Goal: Task Accomplishment & Management: Use online tool/utility

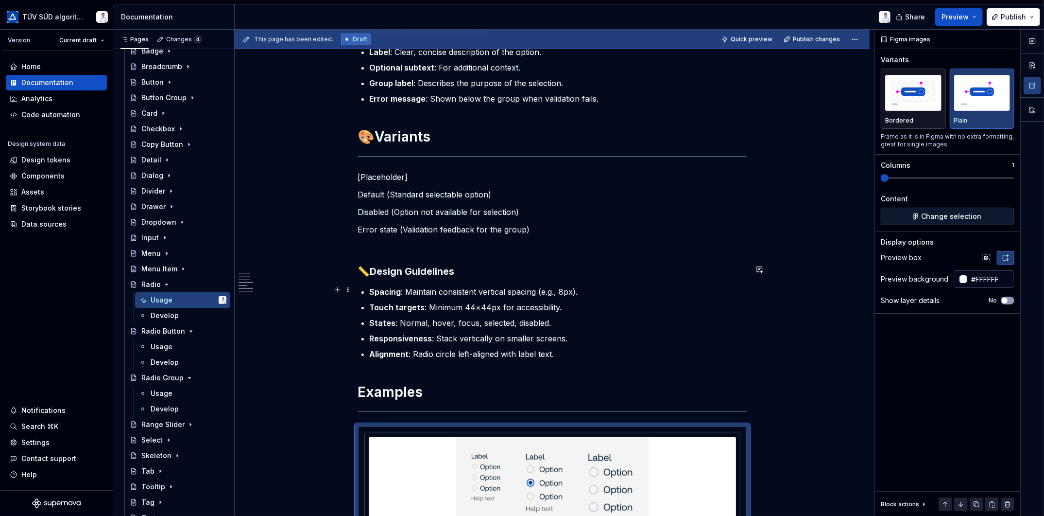
scroll to position [1003, 0]
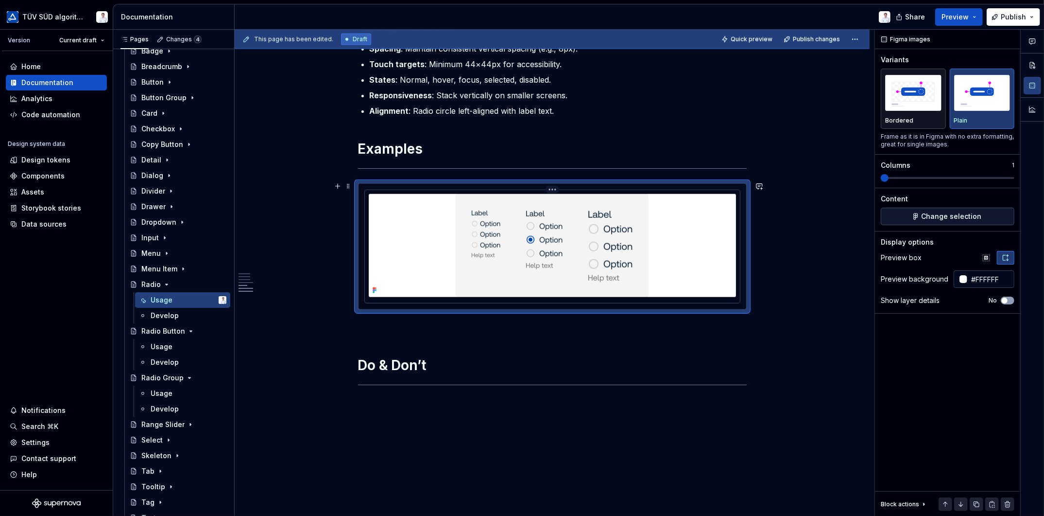
click at [603, 291] on img at bounding box center [552, 245] width 193 height 103
click at [729, 200] on div at bounding box center [552, 245] width 367 height 103
click at [605, 201] on img at bounding box center [552, 245] width 193 height 103
click at [942, 215] on span "Change selection" at bounding box center [952, 216] width 60 height 10
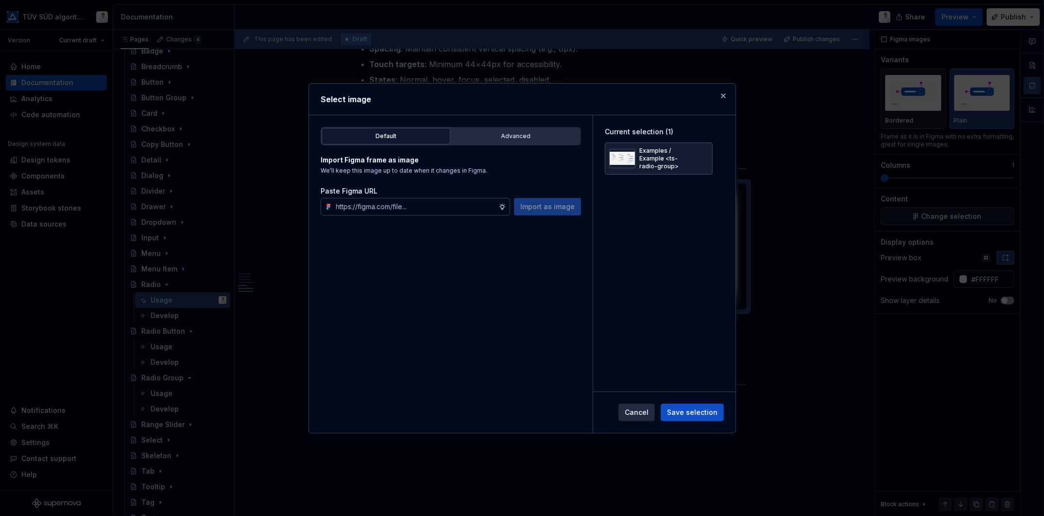
type textarea "*"
click at [491, 138] on button "Advanced" at bounding box center [515, 136] width 129 height 17
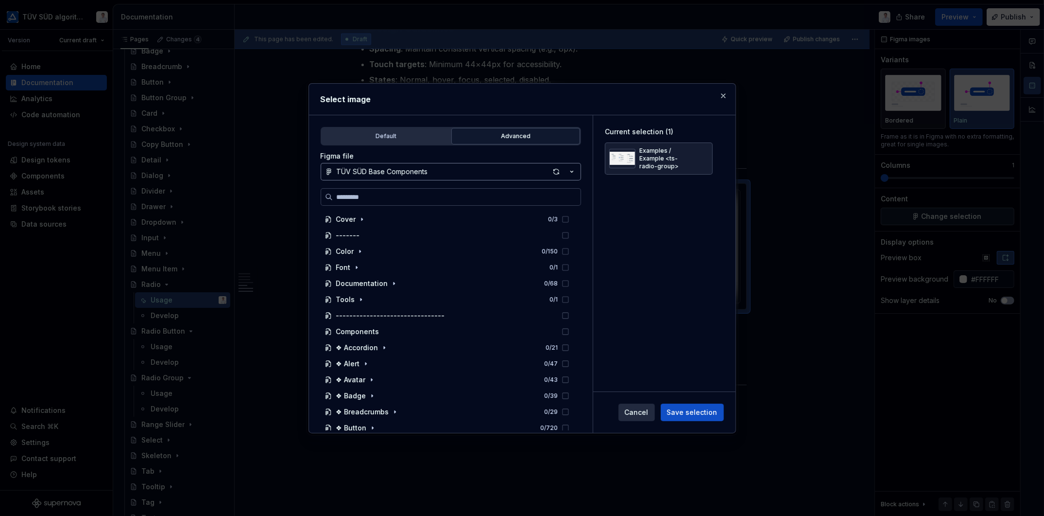
click at [463, 170] on button "TÜV SÜD Base Components" at bounding box center [451, 171] width 260 height 17
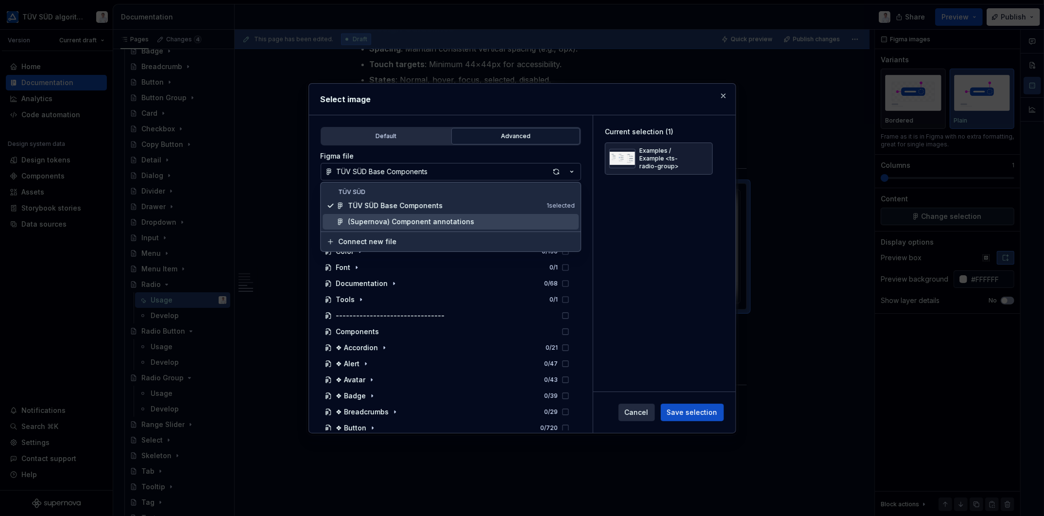
click at [433, 219] on div "(Supernova) Component annotations" at bounding box center [411, 222] width 126 height 10
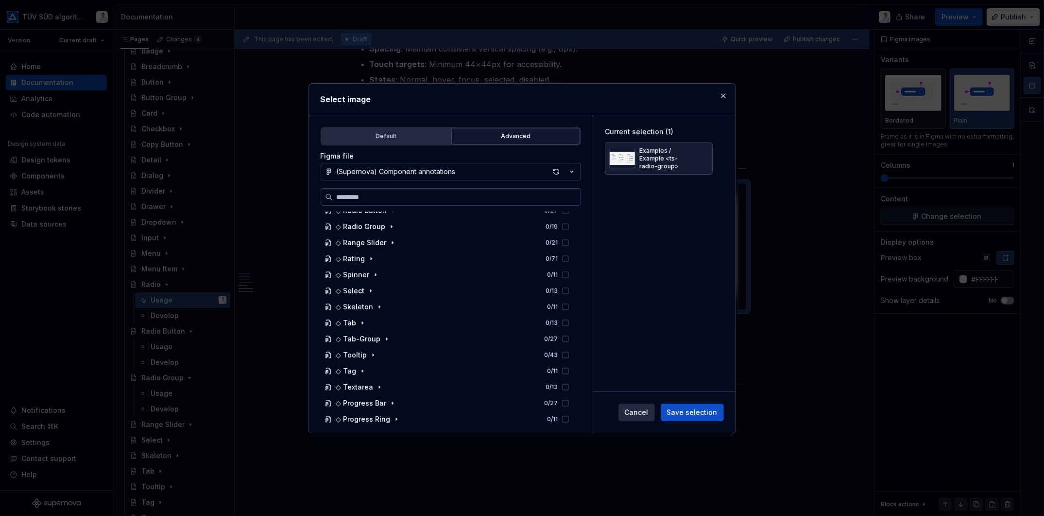
scroll to position [389, 0]
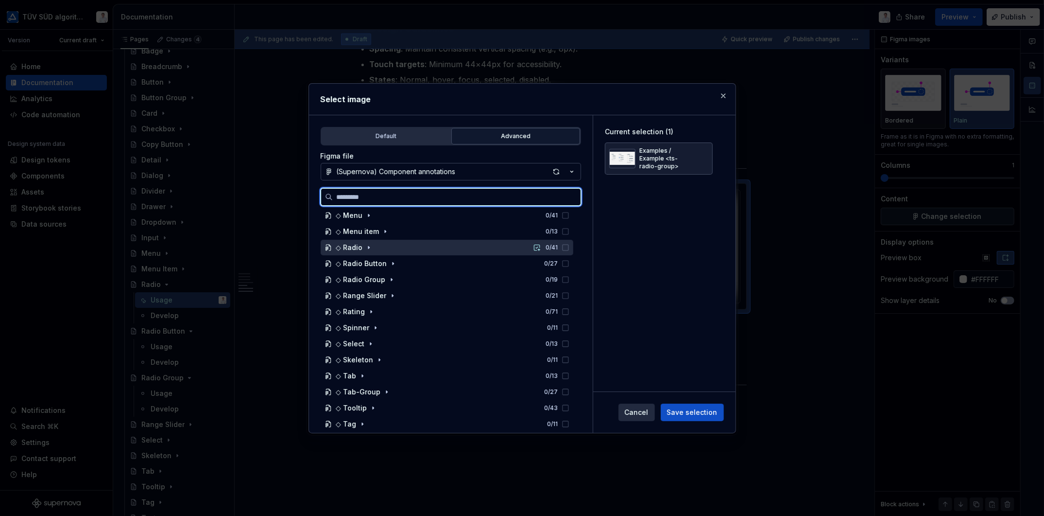
click at [376, 252] on div "◇ Radio 0 / 41" at bounding box center [447, 248] width 253 height 16
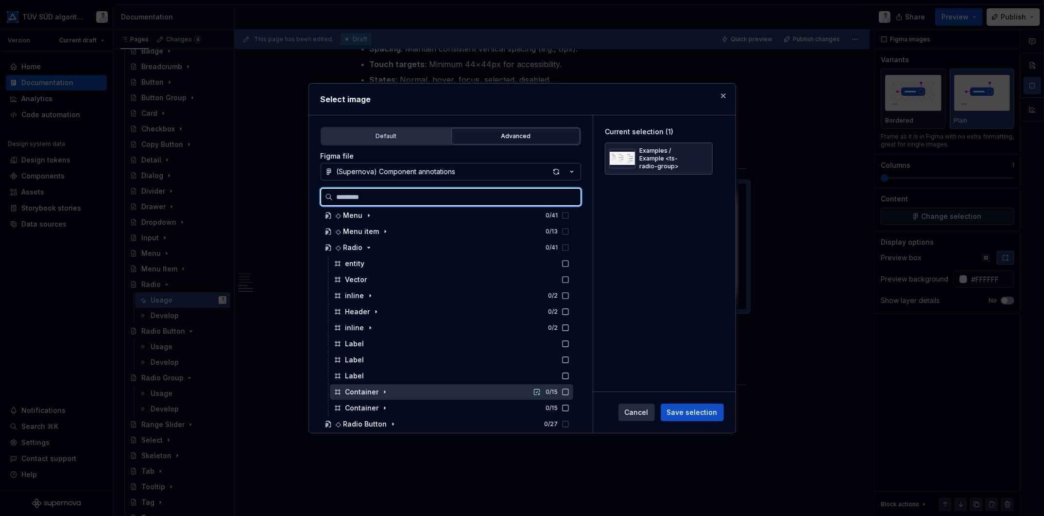
click at [448, 391] on div "Container 0 / 15" at bounding box center [451, 392] width 243 height 16
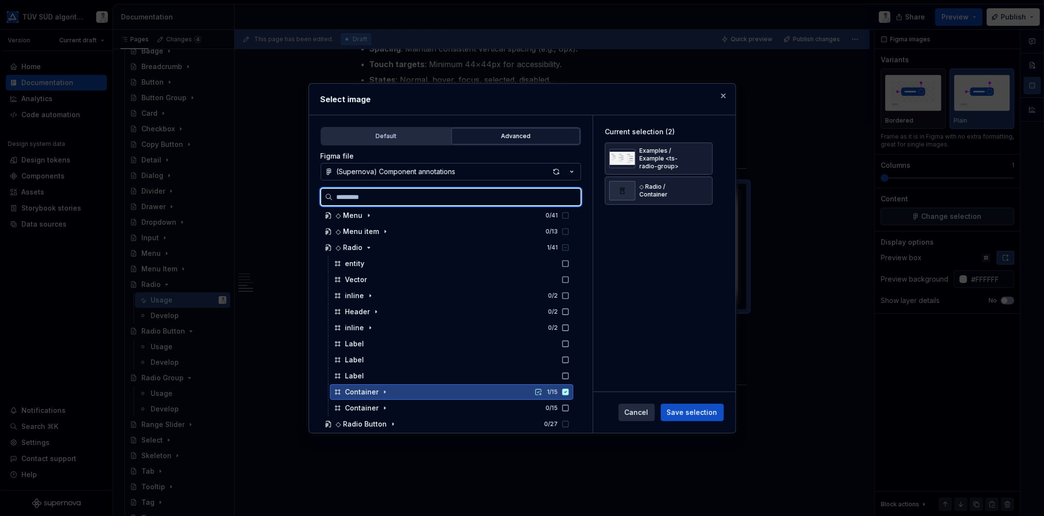
click at [427, 392] on div "Container 1 / 15" at bounding box center [451, 392] width 243 height 16
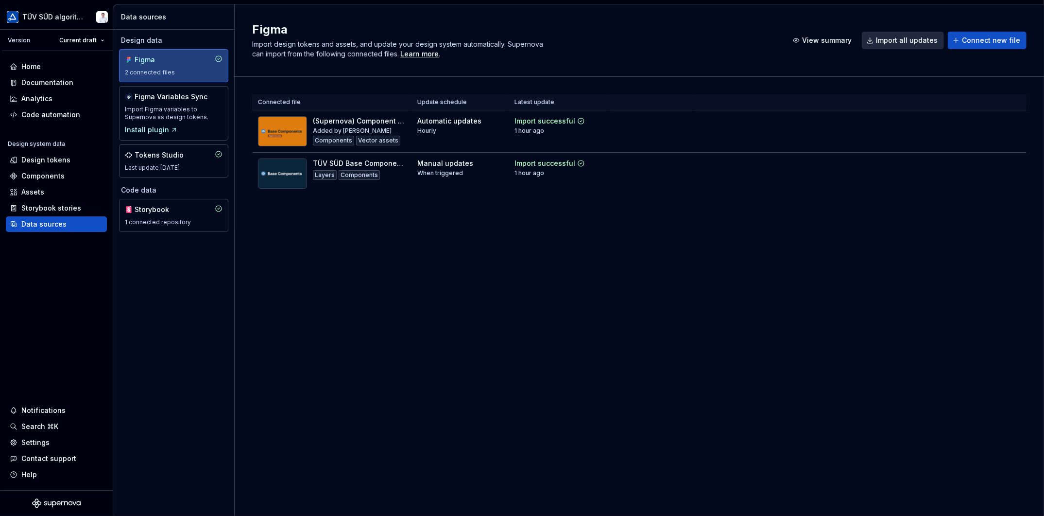
click at [1021, 106] on th at bounding box center [860, 102] width 331 height 16
click at [907, 39] on span "Import all updates" at bounding box center [907, 40] width 62 height 10
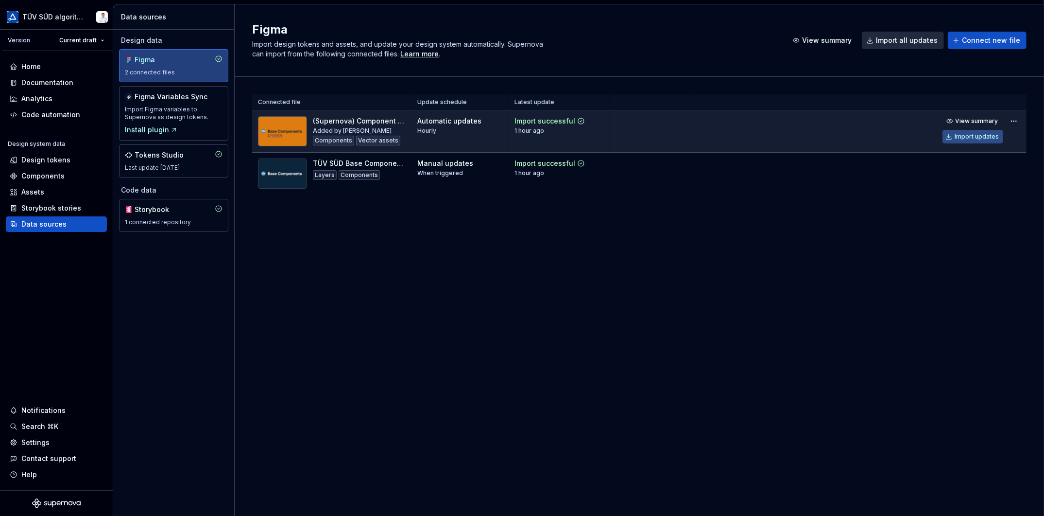
click at [966, 135] on div "Import updates" at bounding box center [977, 137] width 44 height 8
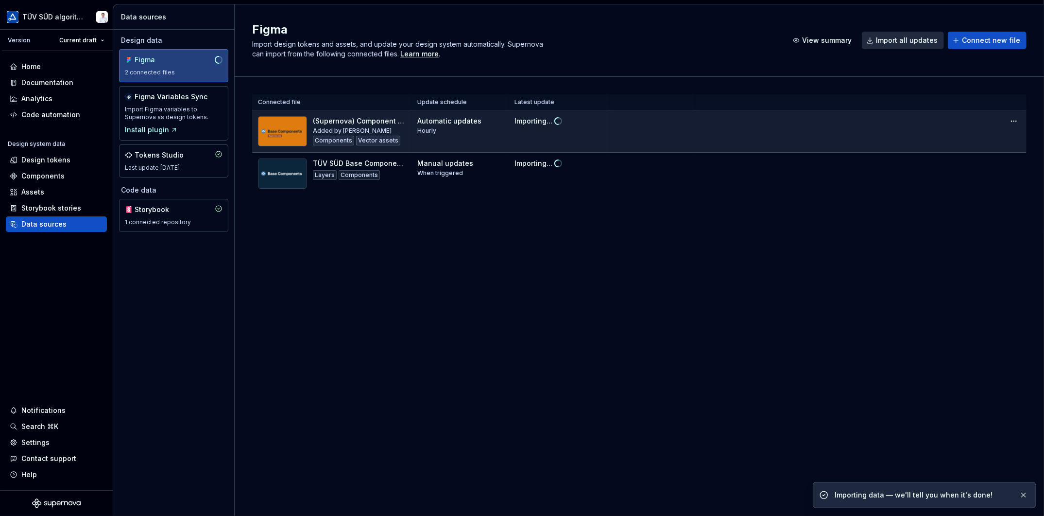
click at [703, 328] on div "Figma Import design tokens and assets, and update your design system automatica…" at bounding box center [640, 259] width 810 height 511
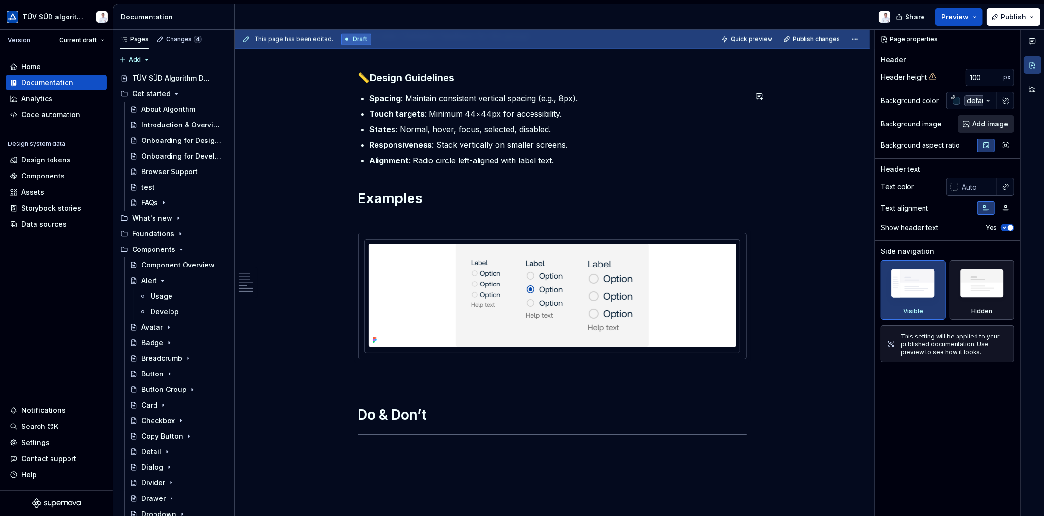
scroll to position [1069, 0]
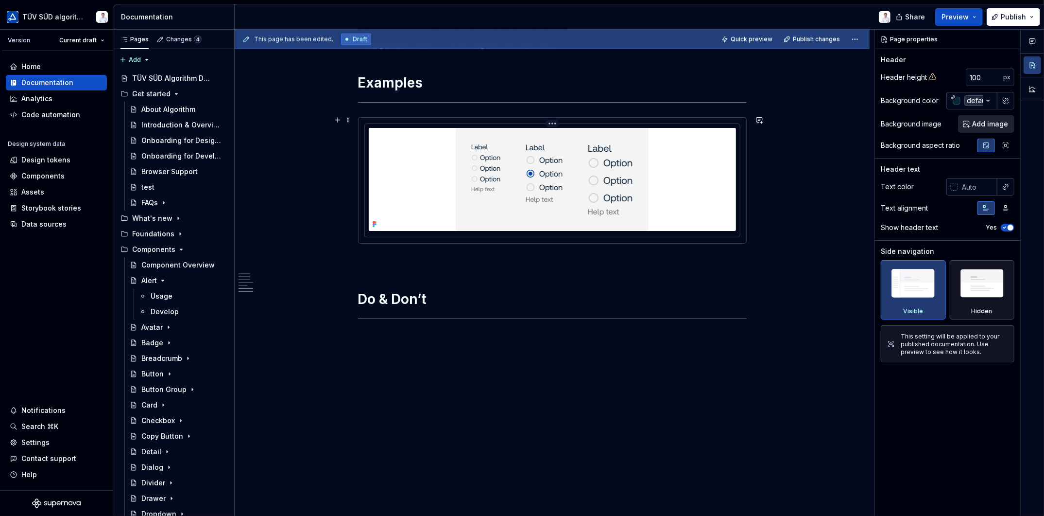
click at [506, 191] on img at bounding box center [552, 179] width 193 height 103
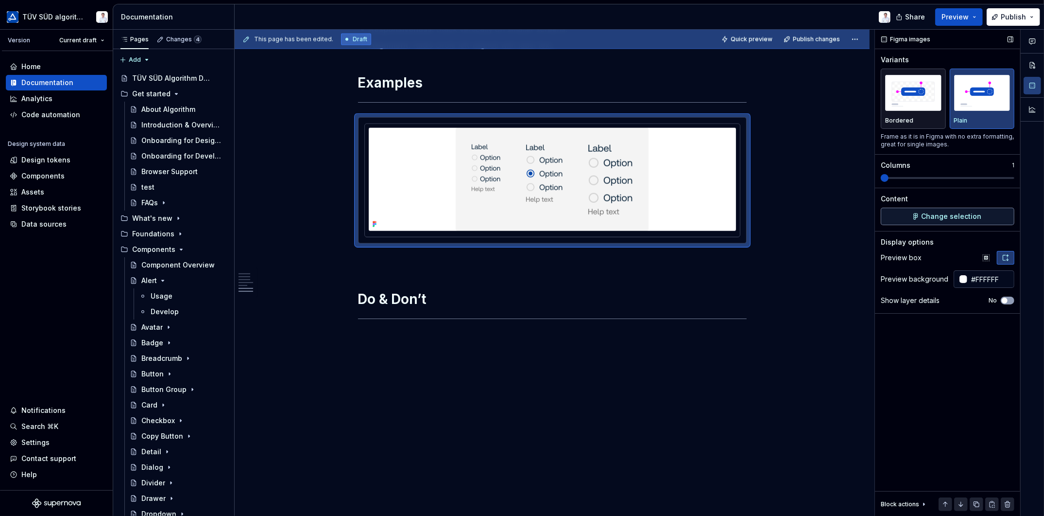
click at [932, 221] on button "Change selection" at bounding box center [948, 215] width 134 height 17
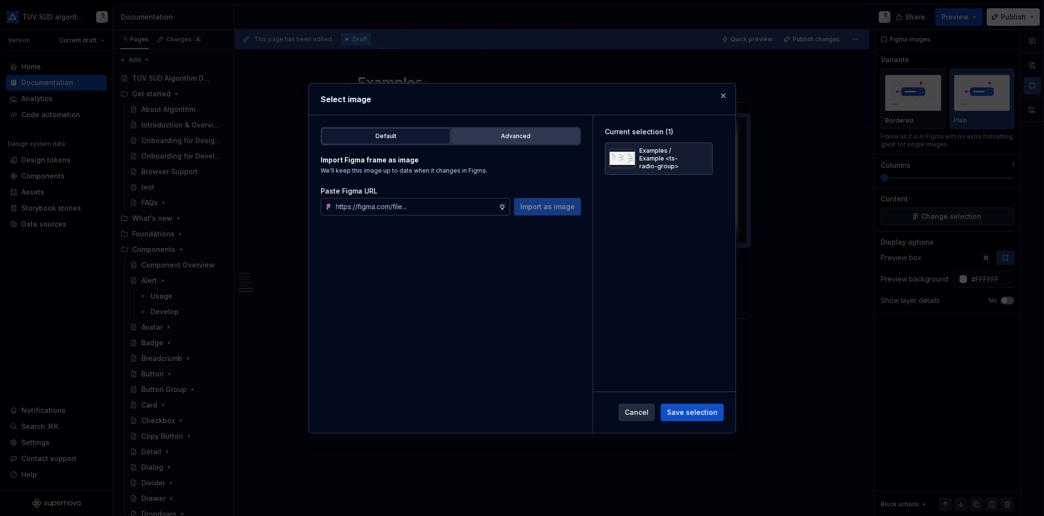
click at [477, 131] on div "Advanced" at bounding box center [516, 136] width 122 height 10
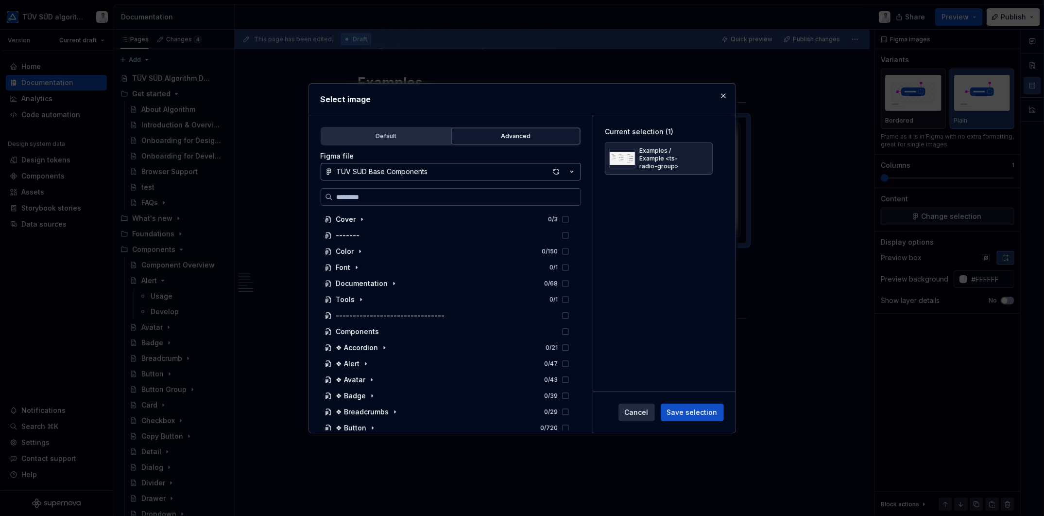
click at [400, 168] on div "TÜV SÜD Base Components" at bounding box center [382, 172] width 91 height 10
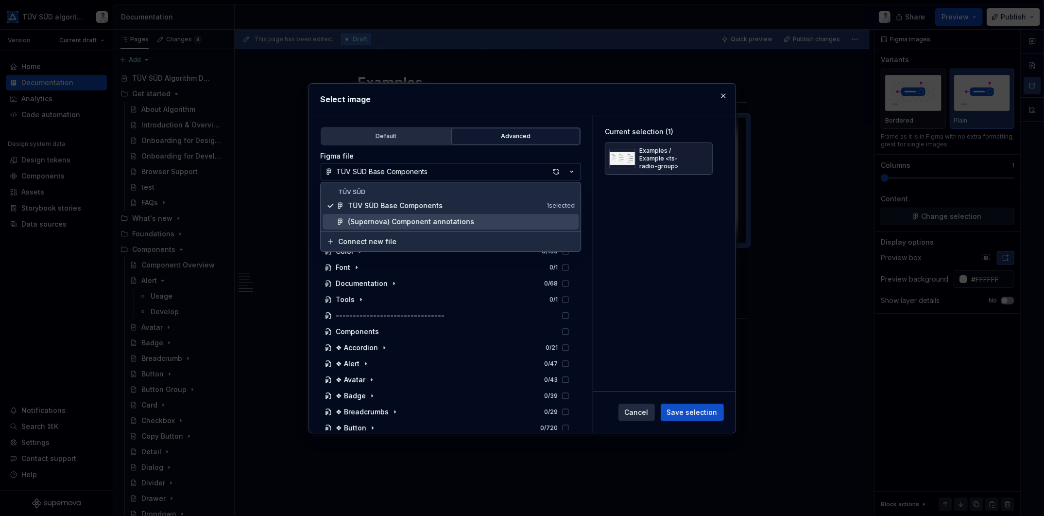
click at [391, 217] on div "(Supernova) Component annotations" at bounding box center [411, 222] width 126 height 10
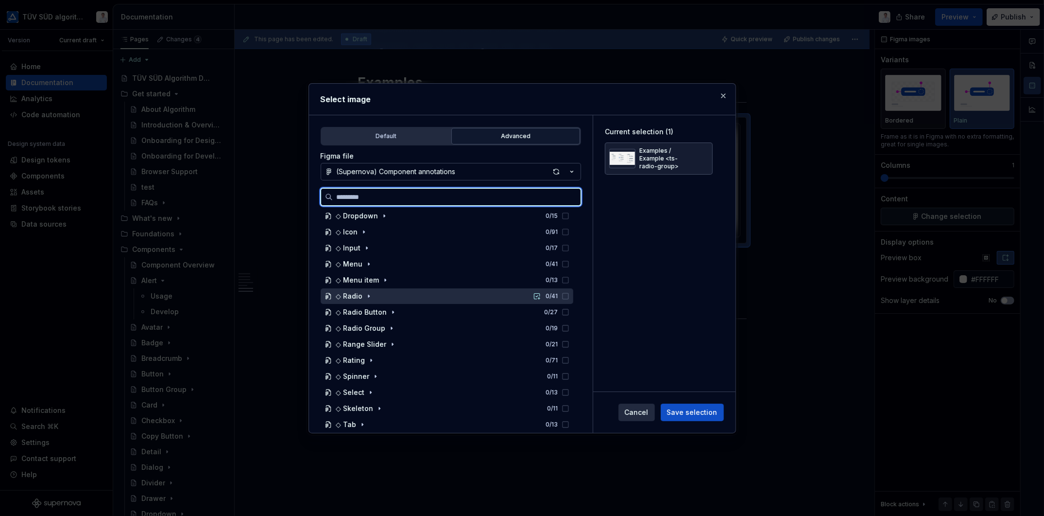
scroll to position [389, 0]
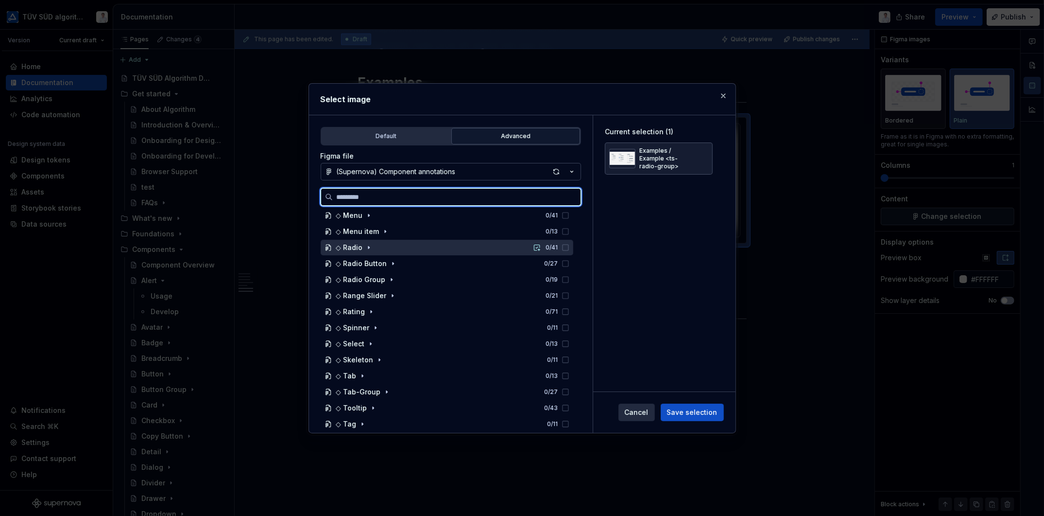
click at [380, 251] on div "◇ Radio 0 / 41" at bounding box center [447, 248] width 253 height 16
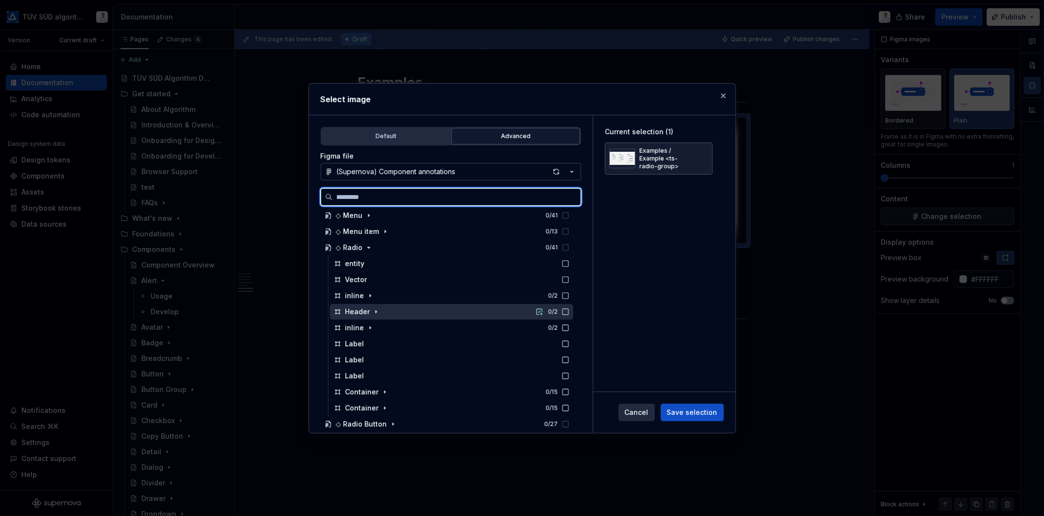
click at [348, 313] on div "Header" at bounding box center [357, 312] width 25 height 10
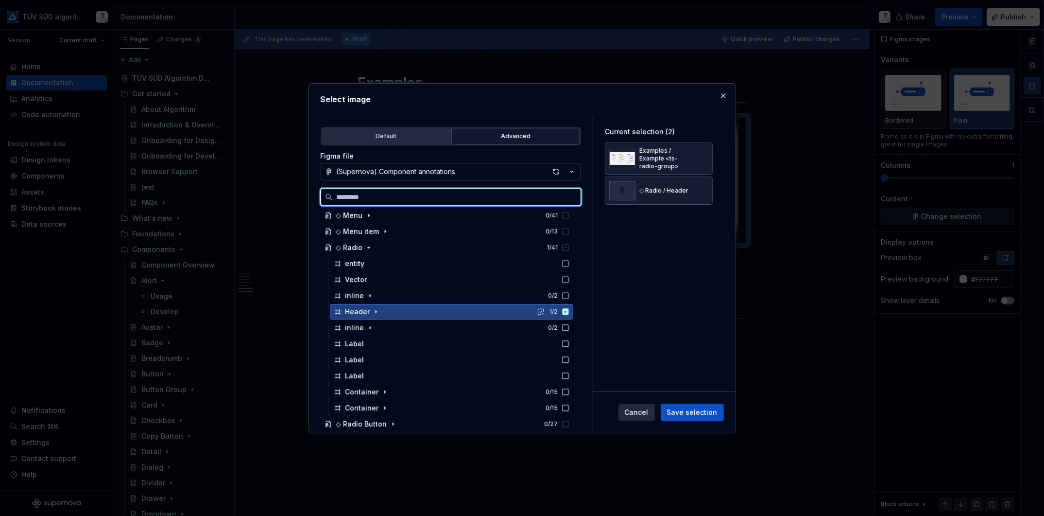
click at [564, 310] on icon at bounding box center [565, 311] width 6 height 6
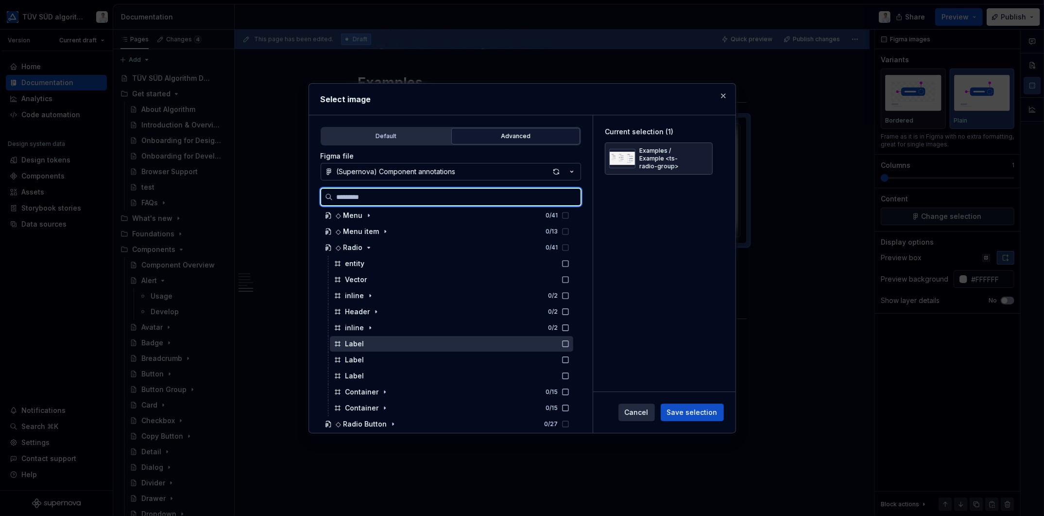
click at [352, 343] on div "Label" at bounding box center [354, 344] width 19 height 10
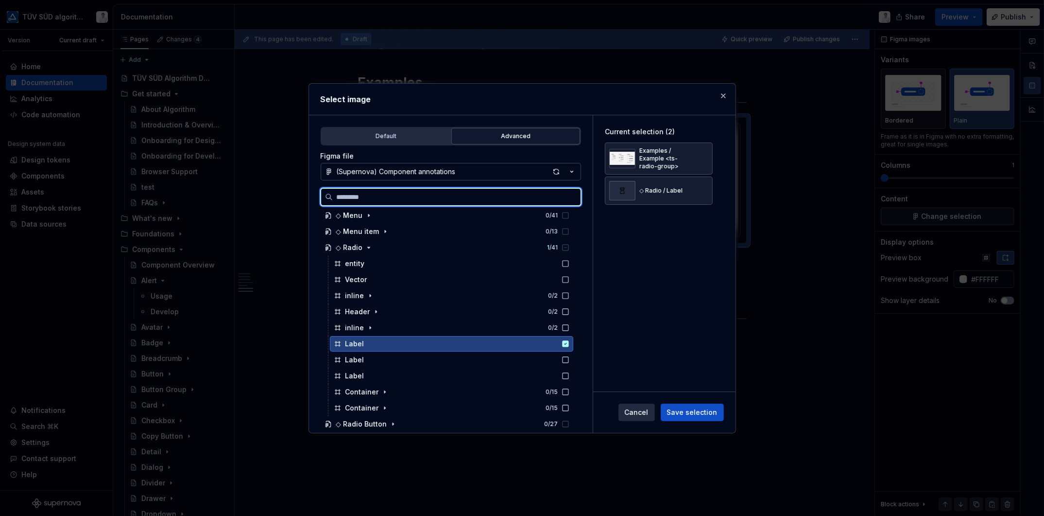
click at [566, 342] on icon at bounding box center [565, 343] width 6 height 6
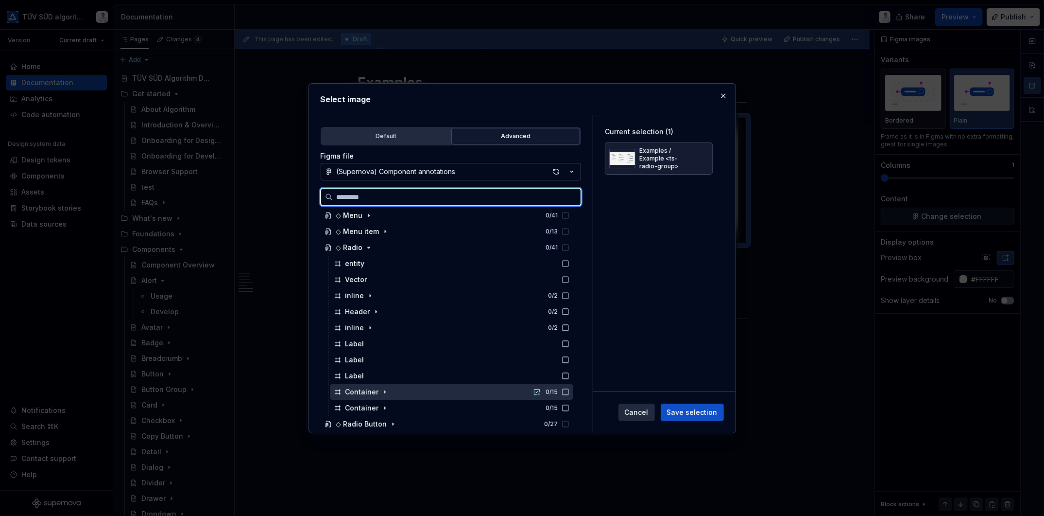
click at [367, 391] on div "Container" at bounding box center [362, 392] width 34 height 10
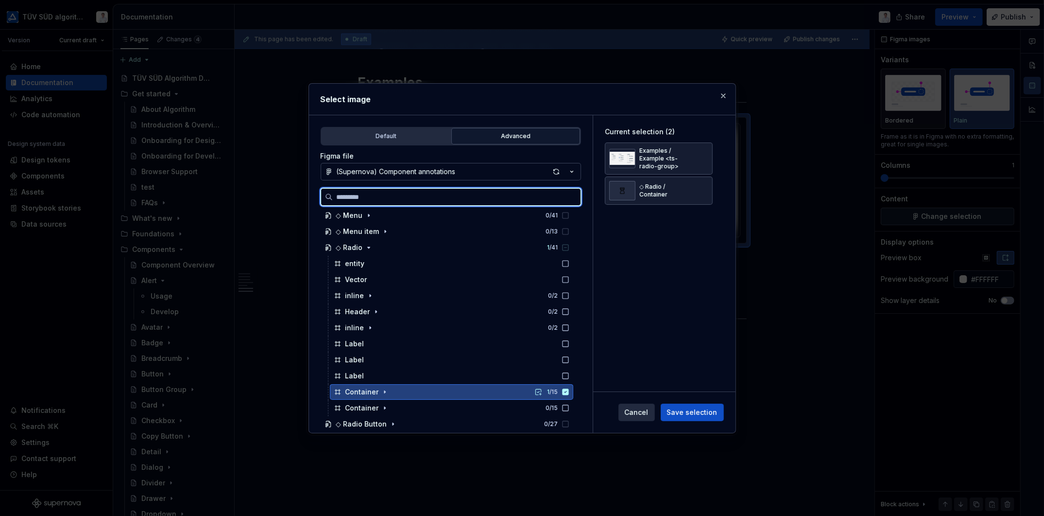
click at [564, 390] on icon at bounding box center [565, 391] width 6 height 6
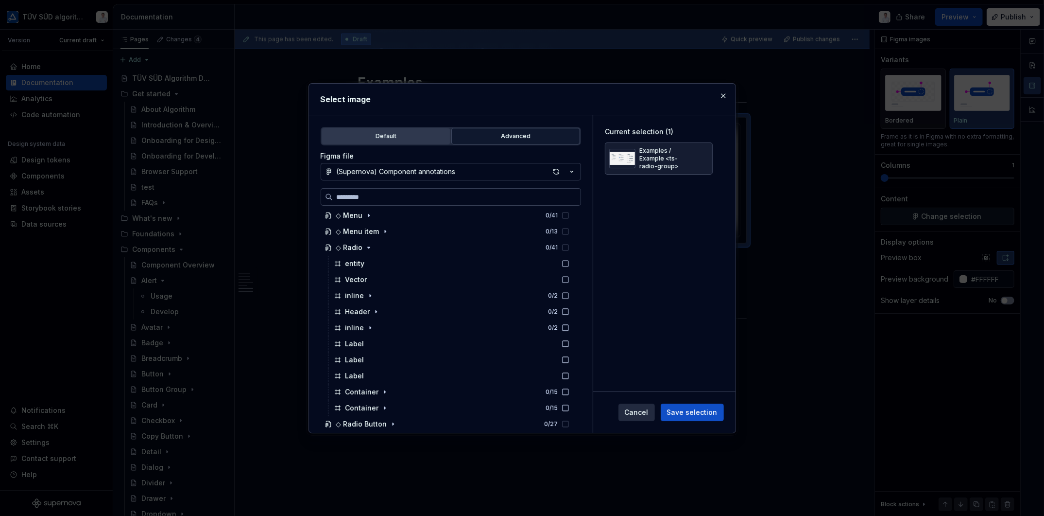
click at [389, 135] on div "Default" at bounding box center [386, 136] width 122 height 10
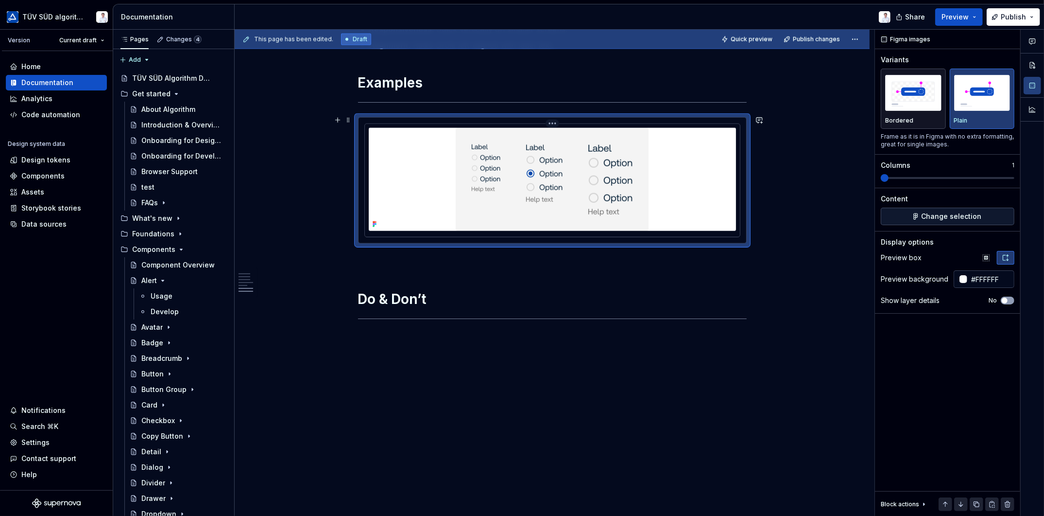
click at [443, 173] on div at bounding box center [552, 179] width 367 height 103
click at [705, 201] on div at bounding box center [552, 179] width 367 height 103
click at [935, 213] on span "Change selection" at bounding box center [952, 216] width 60 height 10
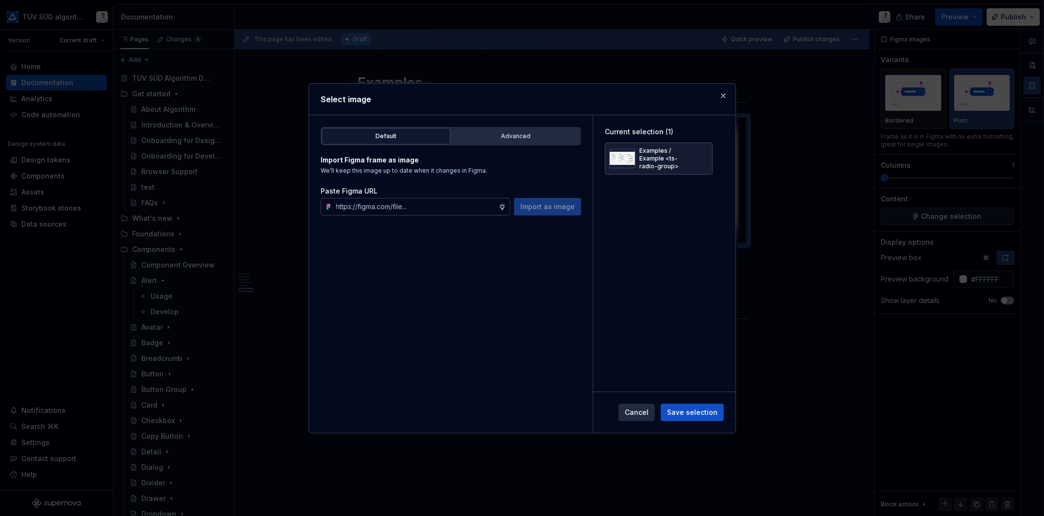
type textarea "*"
type input "https://www.figma.com/design/WRAz4HpdmMUqX4JTQWUbKO/-Supernova--Component-annot…"
click at [551, 207] on span "Import as image" at bounding box center [547, 207] width 54 height 10
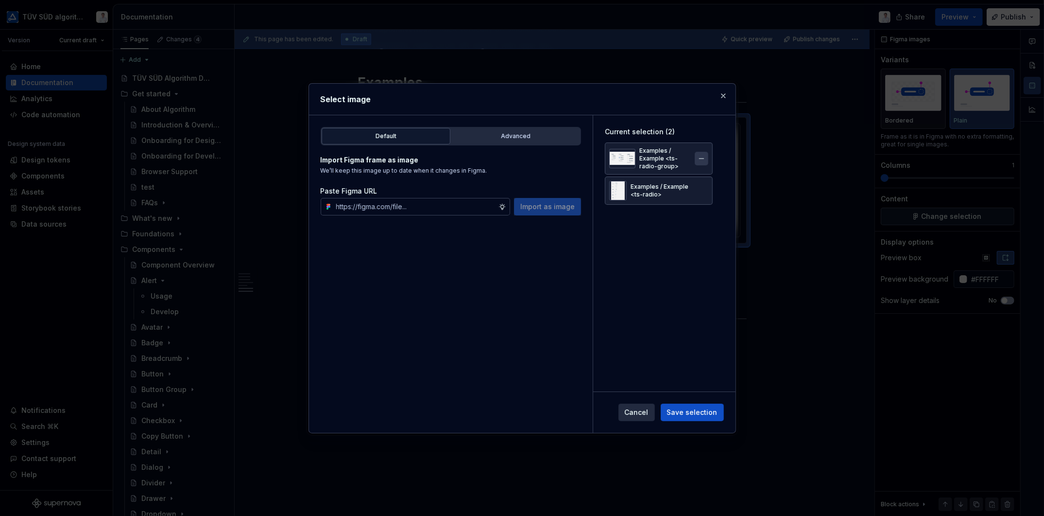
click at [699, 157] on button "button" at bounding box center [702, 159] width 14 height 14
click at [689, 409] on span "Save selection" at bounding box center [692, 412] width 51 height 10
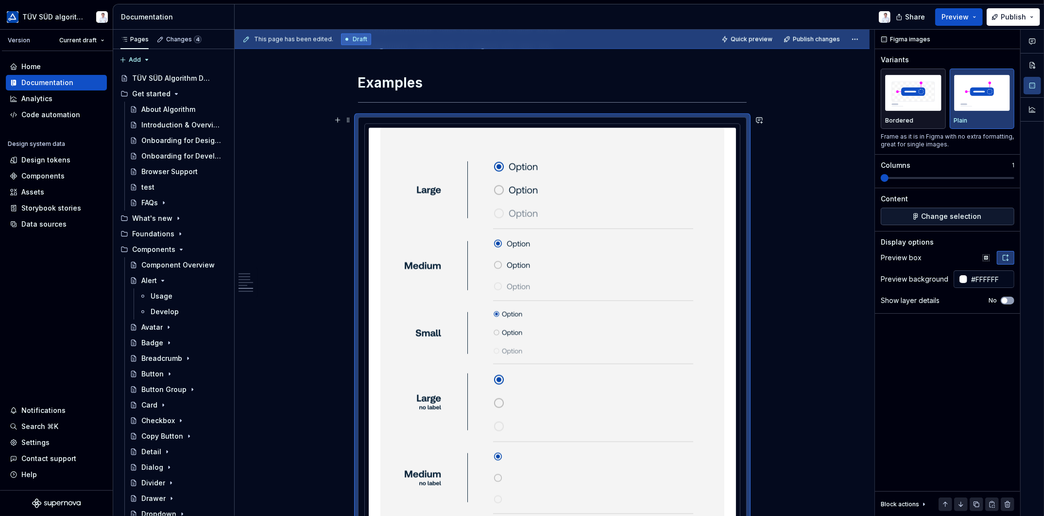
click at [793, 238] on div "**********" at bounding box center [552, 39] width 635 height 1857
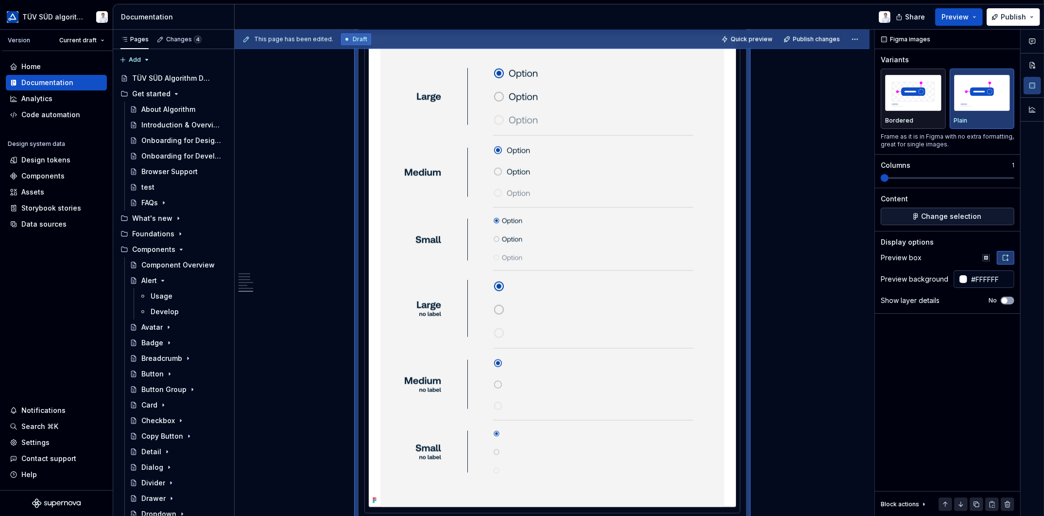
scroll to position [1361, 0]
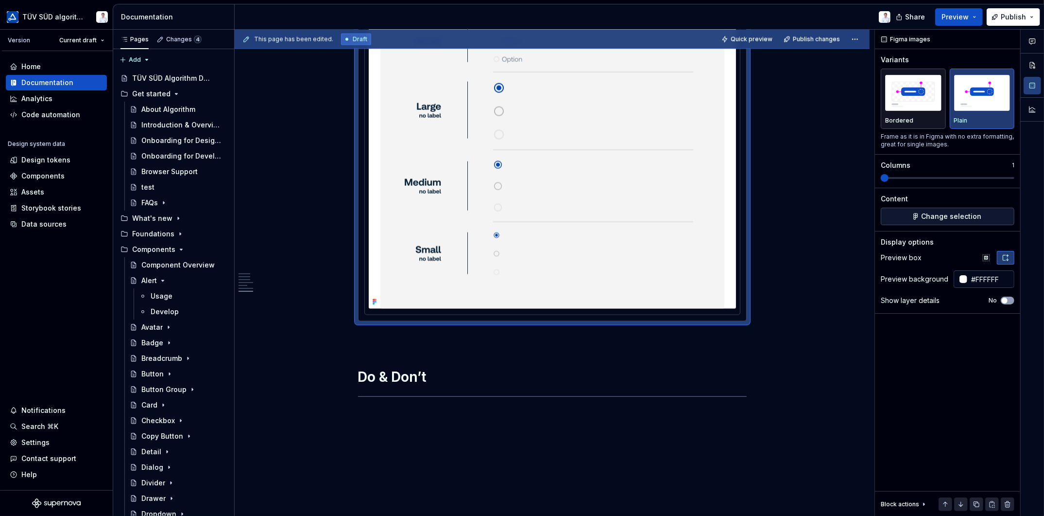
type textarea "*"
